Goal: Task Accomplishment & Management: Manage account settings

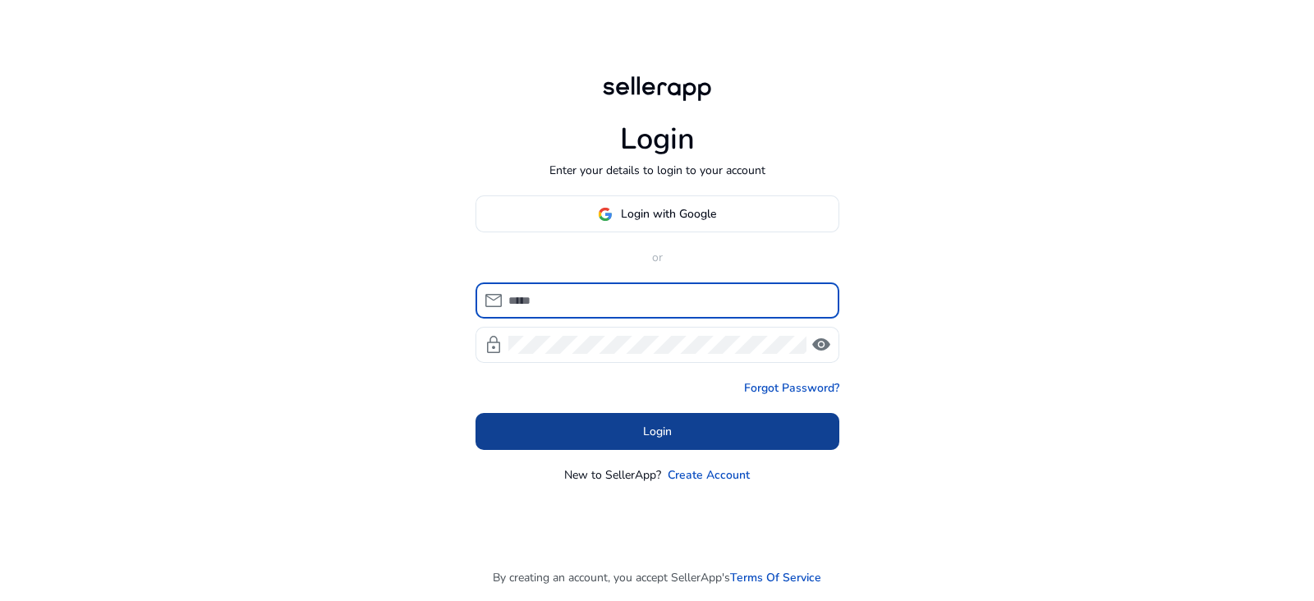
type input "**********"
click at [663, 437] on span "Login" at bounding box center [657, 431] width 29 height 17
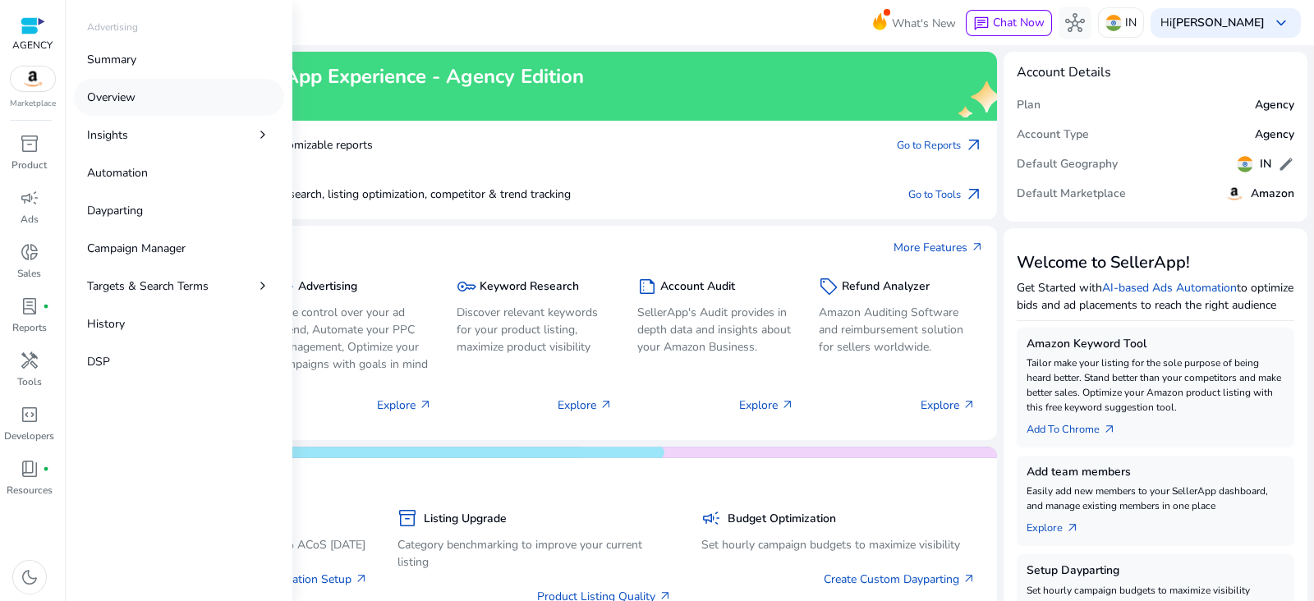
click at [105, 93] on p "Overview" at bounding box center [111, 97] width 48 height 17
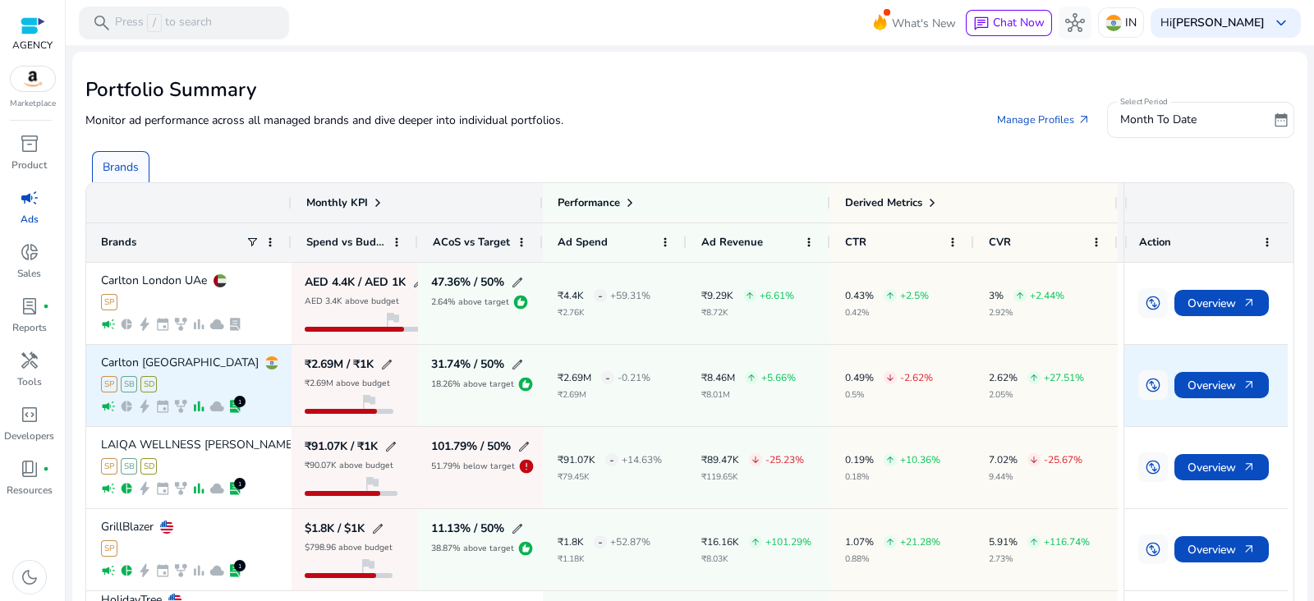
scroll to position [68, 0]
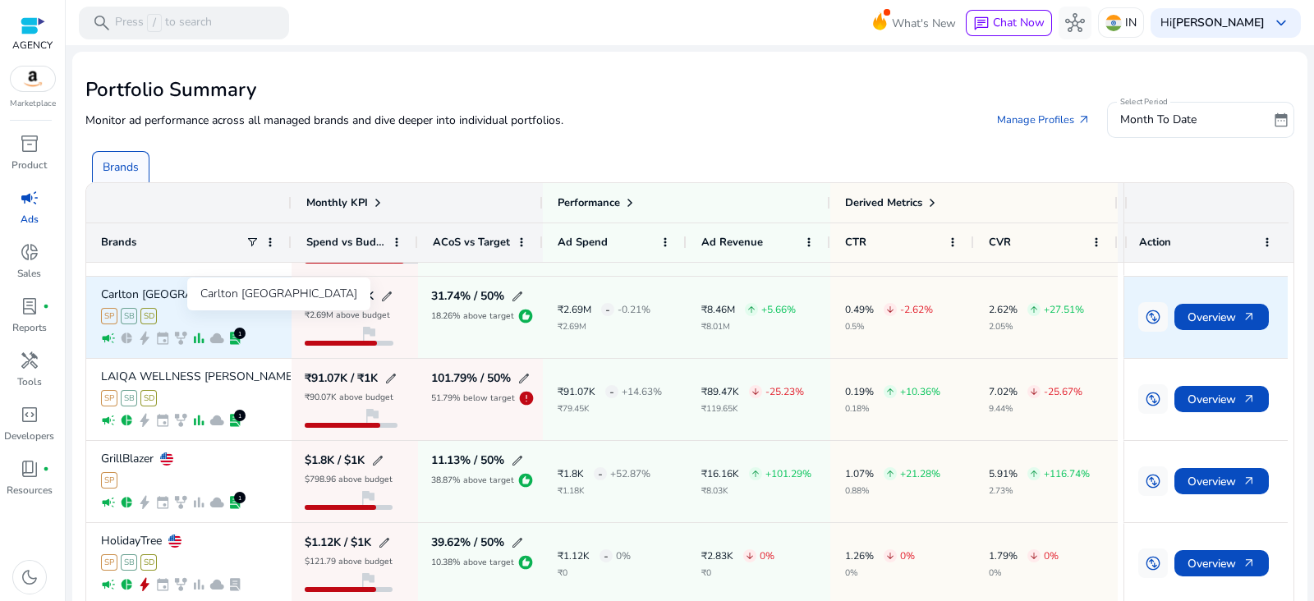
click at [164, 297] on p "Carlton [GEOGRAPHIC_DATA]" at bounding box center [180, 294] width 158 height 11
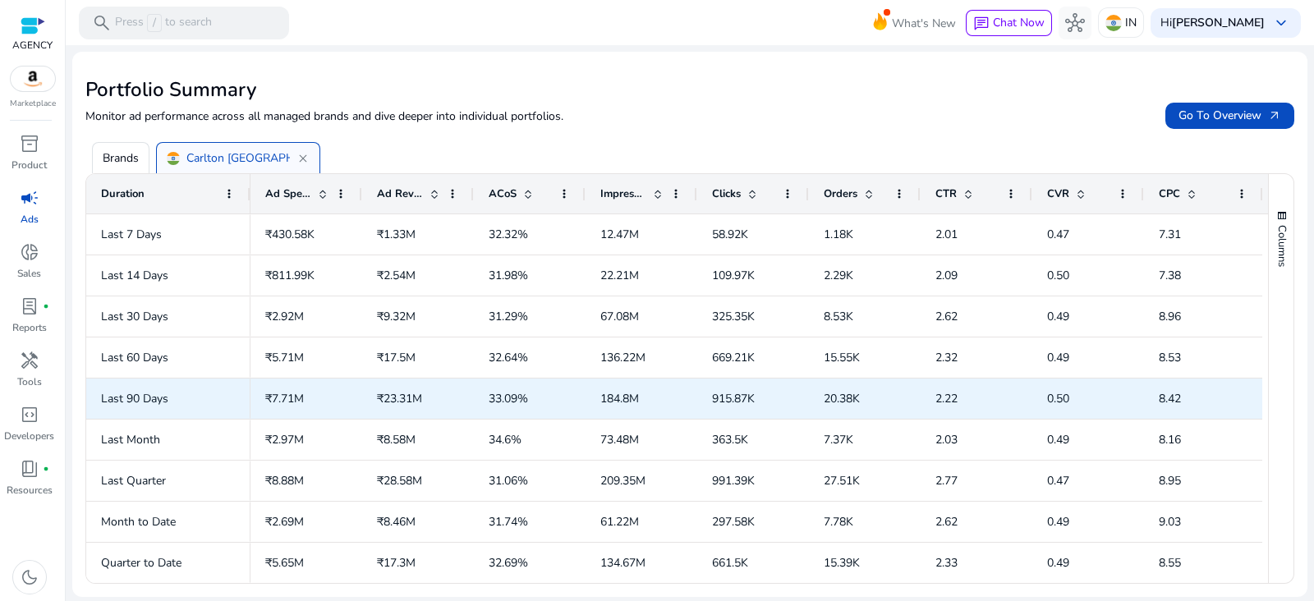
scroll to position [0, 0]
